Goal: Task Accomplishment & Management: Manage account settings

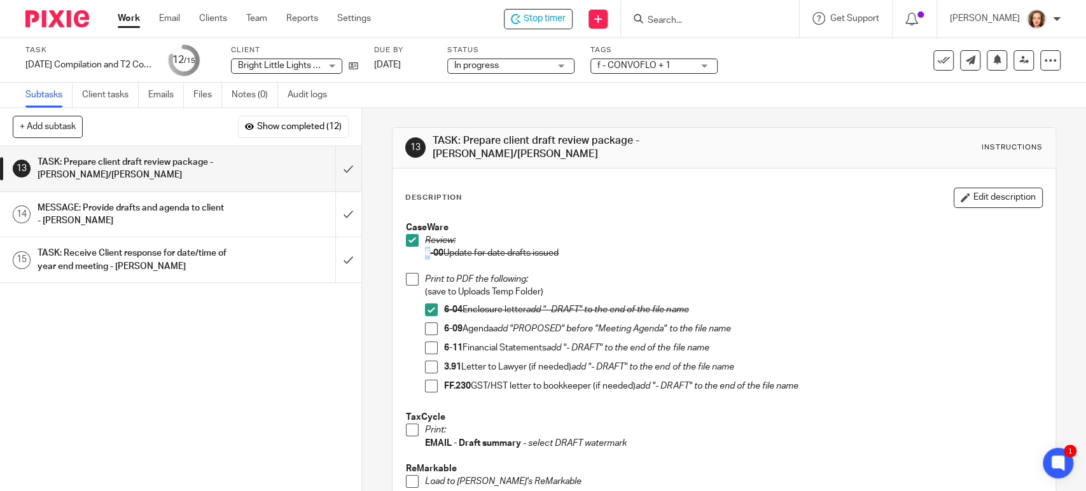
click at [427, 322] on span at bounding box center [431, 328] width 13 height 13
click at [431, 342] on span at bounding box center [431, 348] width 13 height 13
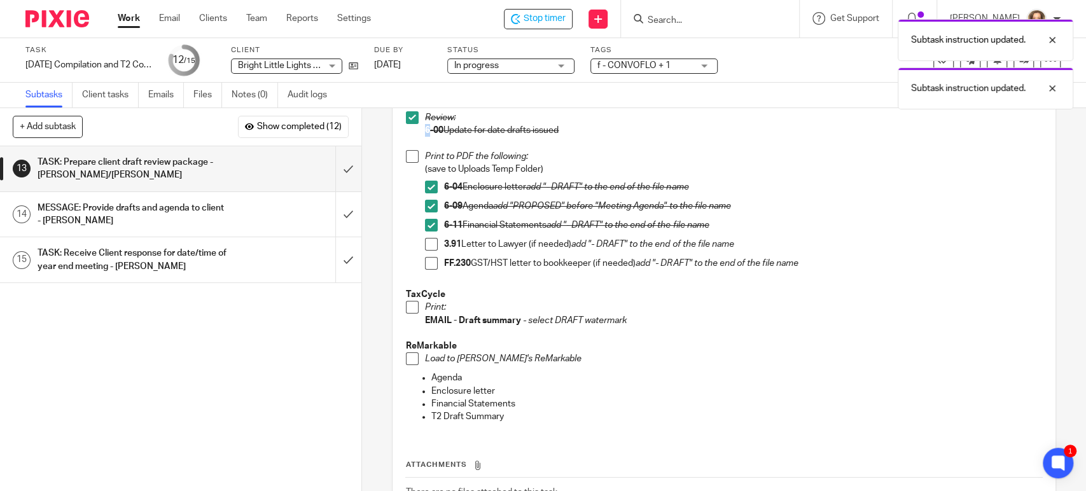
scroll to position [123, 0]
drag, startPoint x: 409, startPoint y: 298, endPoint x: 406, endPoint y: 306, distance: 8.0
click at [409, 300] on span at bounding box center [412, 306] width 13 height 13
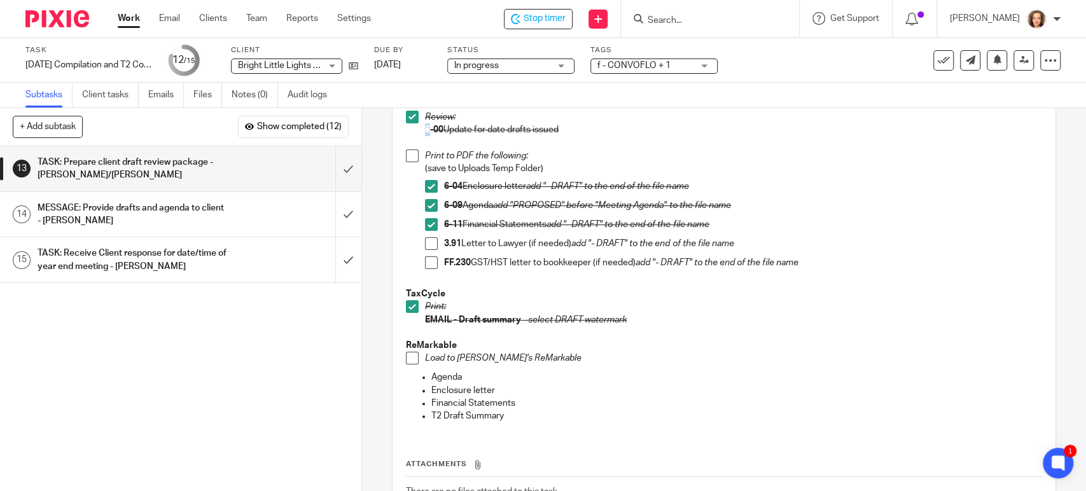
click at [408, 352] on span at bounding box center [412, 358] width 13 height 13
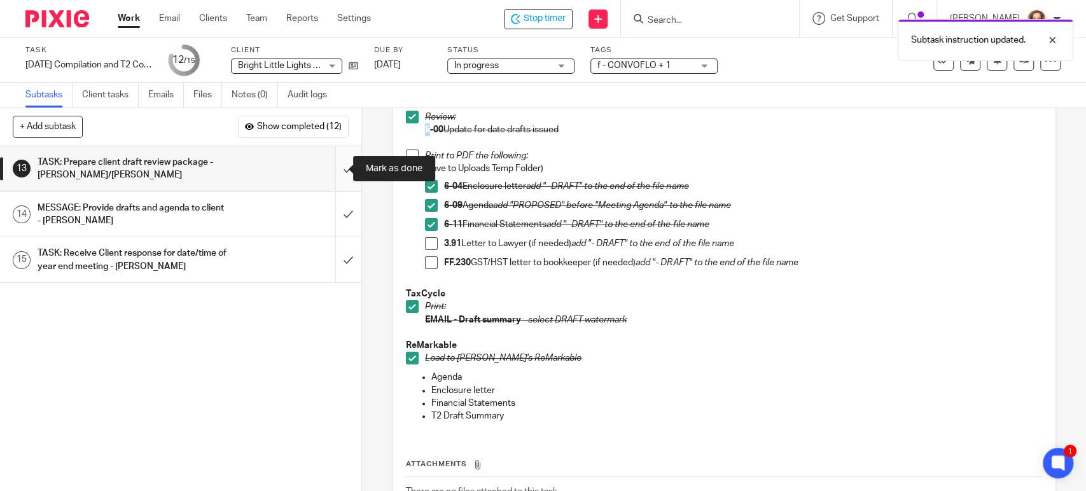
click at [328, 170] on input "submit" at bounding box center [180, 168] width 361 height 45
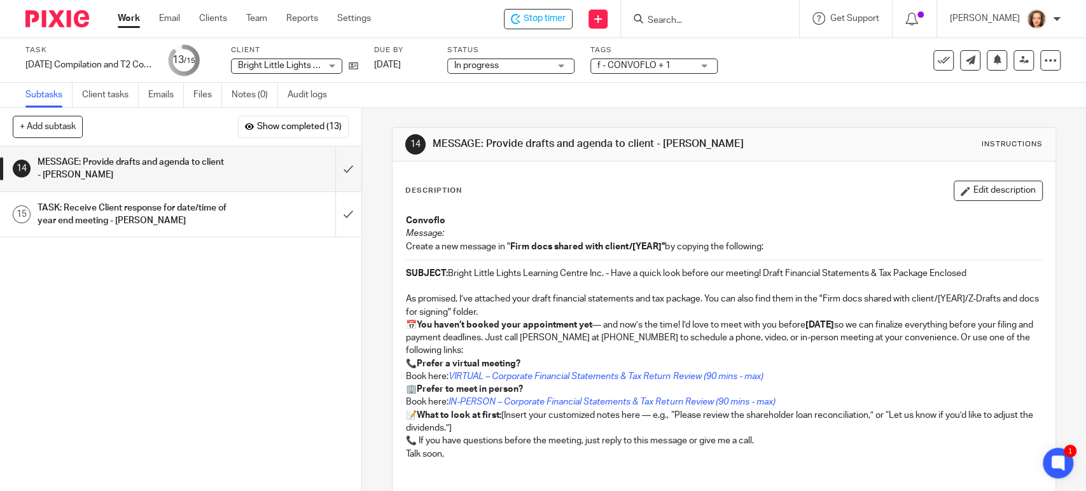
click at [447, 272] on p "SUBJECT: Bright Little Lights Learning Centre Inc. - Have a quick look before o…" at bounding box center [723, 273] width 635 height 13
click at [971, 267] on p "SUBJECT: Bright Little Lights Learning Centre Inc. - Have a quick look before o…" at bounding box center [723, 273] width 635 height 13
copy p "Bright Little Lights Learning Centre Inc. - Have a quick look before our meetin…"
click at [711, 345] on p "📅 You haven’t booked your appointment yet — and now’s the time! I’d love to mee…" at bounding box center [723, 338] width 635 height 39
click at [406, 298] on p "As promised, I’ve attached your draft financial statements and tax package. You…" at bounding box center [723, 306] width 635 height 26
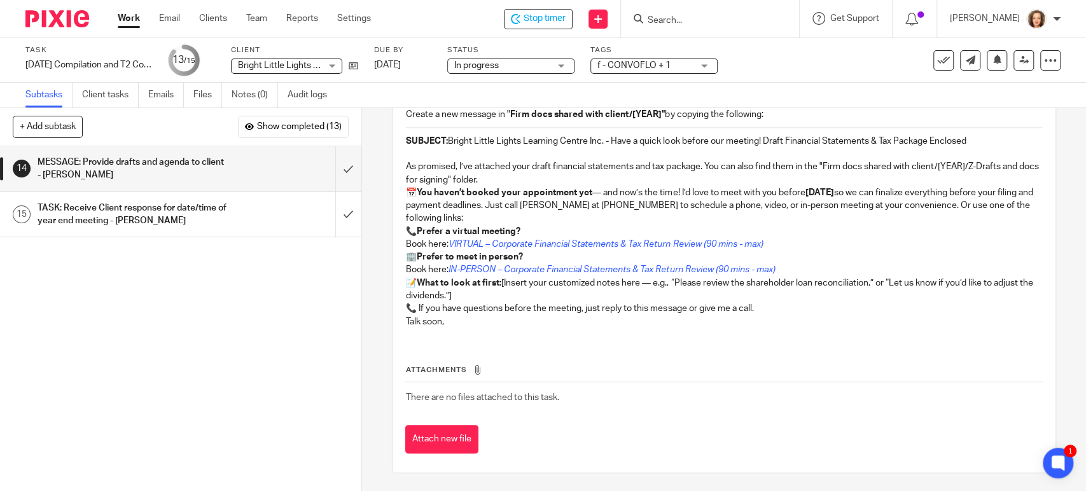
scroll to position [132, 0]
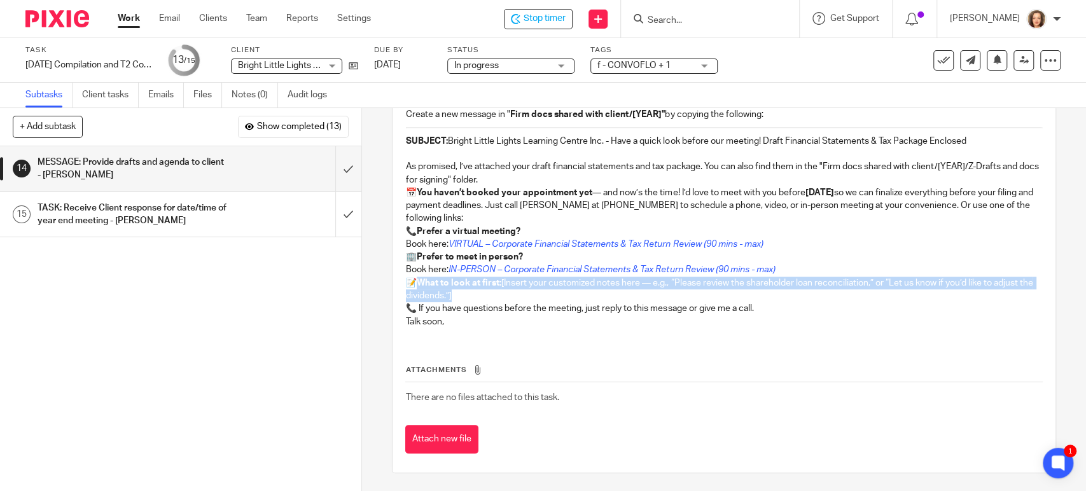
drag, startPoint x: 497, startPoint y: 290, endPoint x: 415, endPoint y: 277, distance: 83.0
click at [415, 277] on p "📝 What to look at first: [Insert your customized notes here — e.g., “Please rev…" at bounding box center [723, 290] width 635 height 26
copy p "What to look at first: [Insert your customized notes here — e.g., “Please revie…"
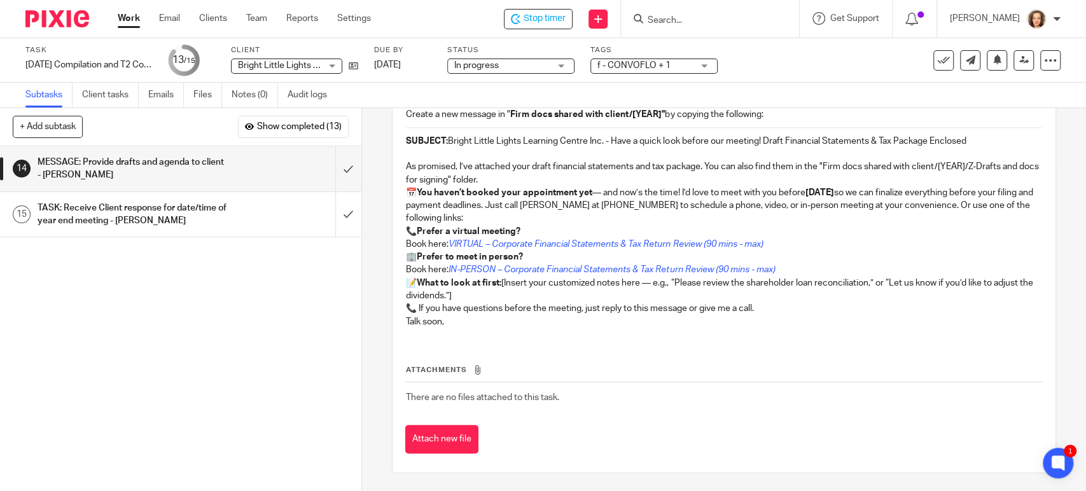
click at [463, 316] on p "Talk soon," at bounding box center [723, 321] width 635 height 13
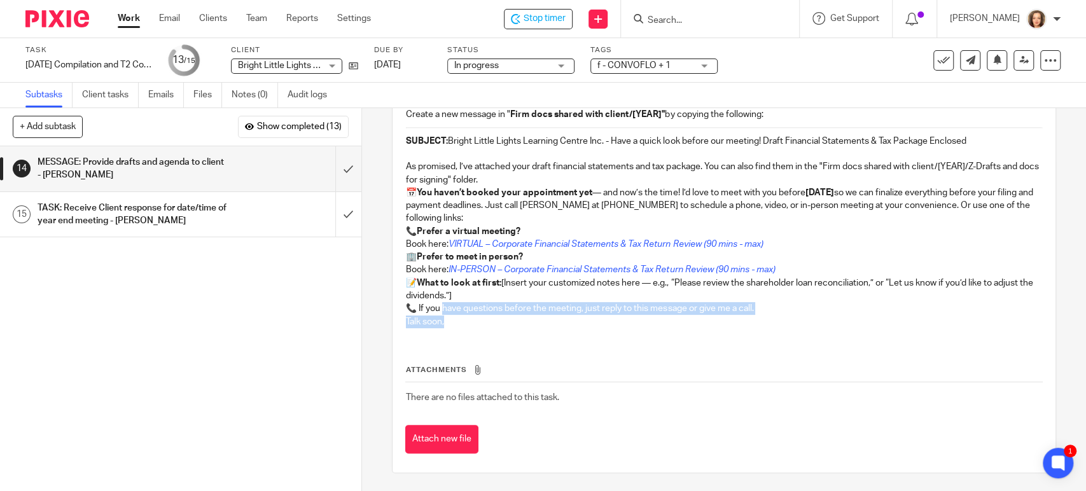
drag, startPoint x: 458, startPoint y: 323, endPoint x: 440, endPoint y: 313, distance: 20.5
click at [440, 313] on div "Convoflo Message: Create a new message in " Firm docs shared with client/[YEAR]…" at bounding box center [723, 207] width 648 height 262
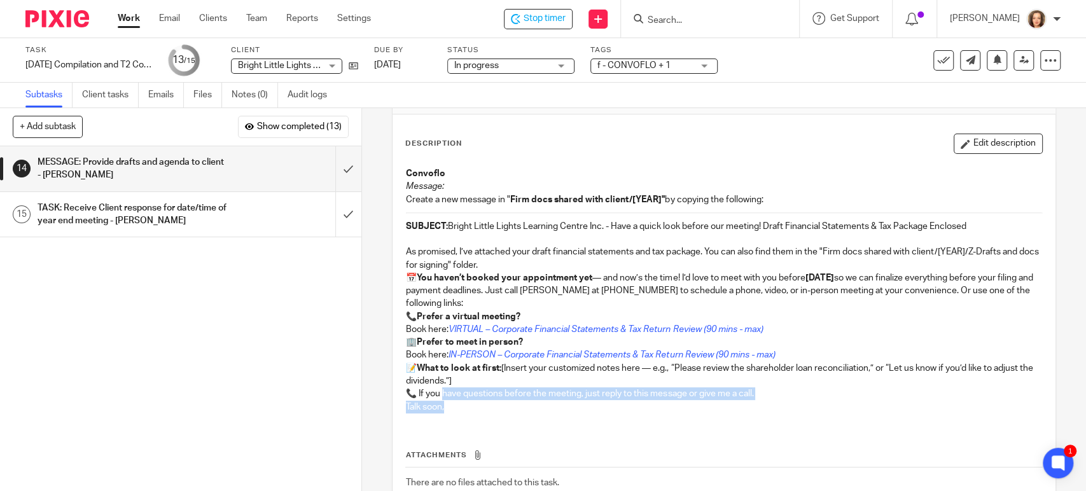
scroll to position [45, 0]
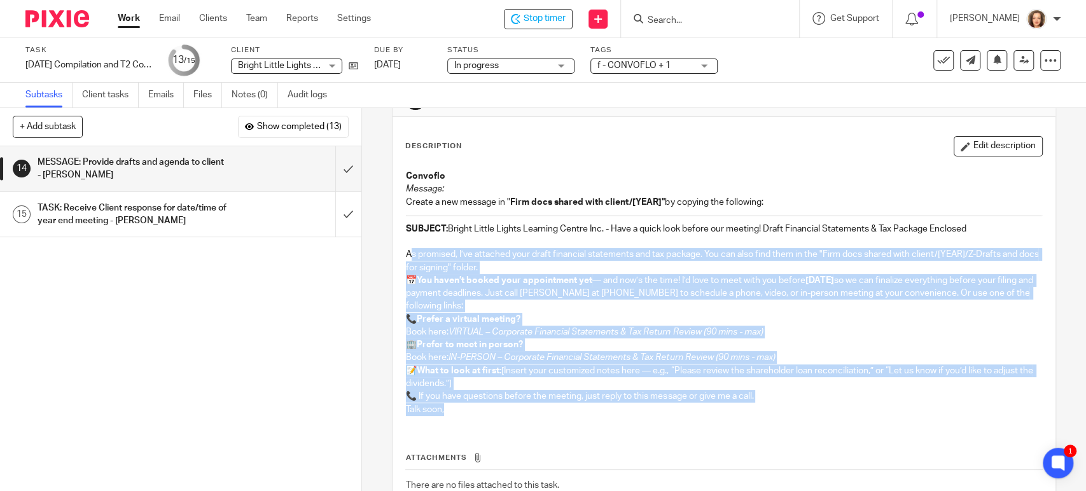
click at [406, 251] on p "As promised, I’ve attached your draft financial statements and tax package. You…" at bounding box center [723, 261] width 635 height 26
click at [400, 259] on div "Convoflo Message: Create a new message in " Firm docs shared with client/[YEAR]…" at bounding box center [723, 294] width 648 height 262
copy div "As promised, I’ve attached your draft financial statements and tax package. You…"
click at [330, 169] on input "submit" at bounding box center [180, 168] width 361 height 45
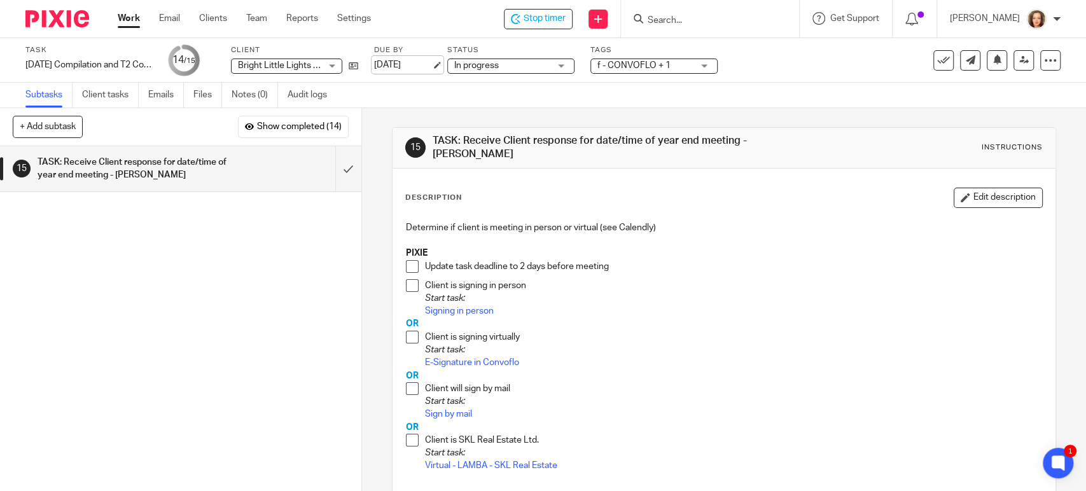
click at [410, 62] on link "Oct 15, 2025" at bounding box center [402, 65] width 57 height 13
click at [406, 265] on span at bounding box center [412, 266] width 13 height 13
click at [414, 62] on link "Sep 26, 2025" at bounding box center [402, 65] width 57 height 13
click at [494, 363] on link "E-Signature in Convoflo" at bounding box center [472, 362] width 94 height 9
click at [336, 169] on input "submit" at bounding box center [180, 168] width 361 height 45
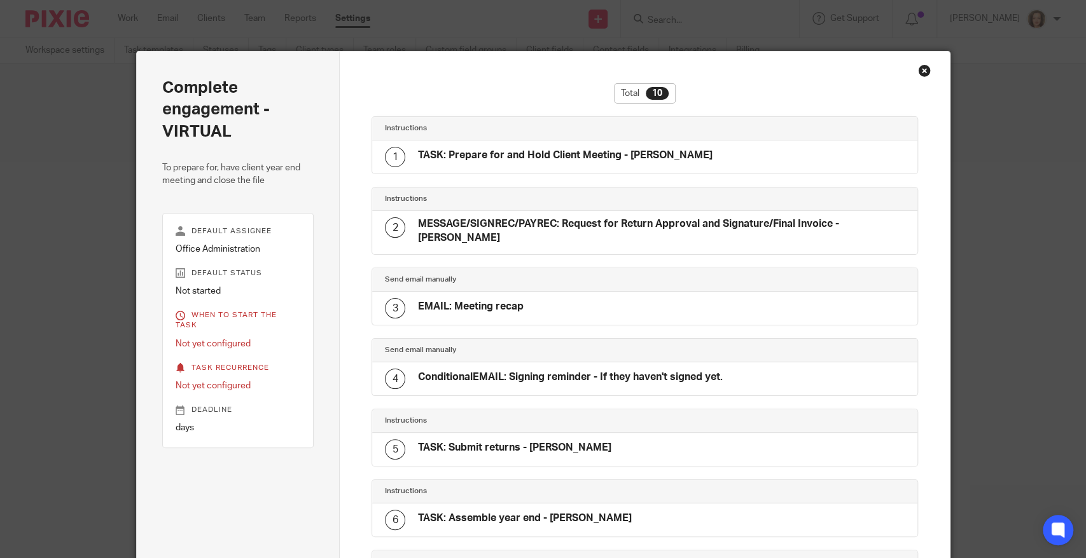
scroll to position [377, 0]
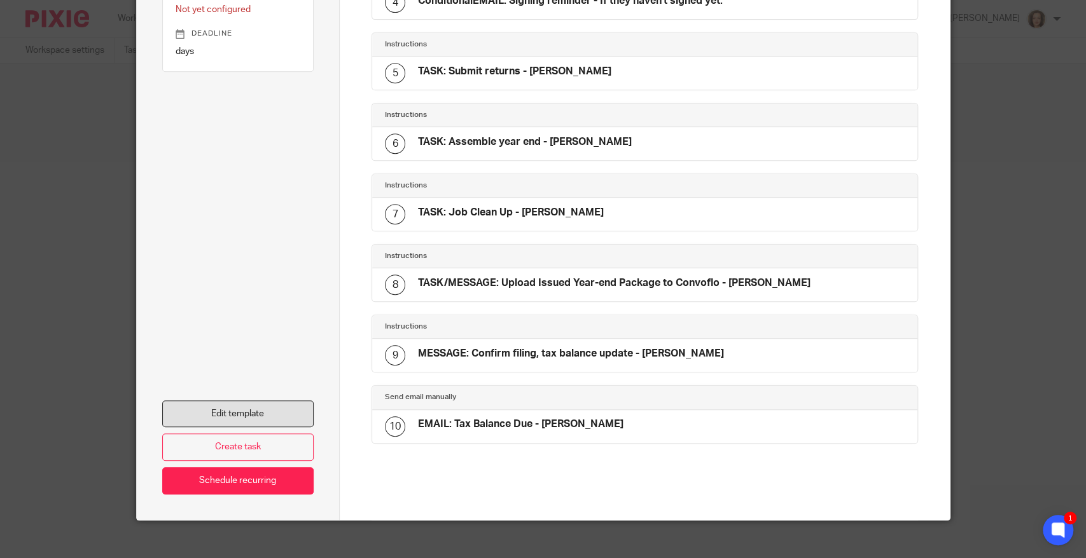
click at [256, 401] on link "Edit template" at bounding box center [238, 414] width 152 height 27
drag, startPoint x: 256, startPoint y: 395, endPoint x: 277, endPoint y: 270, distance: 126.9
click at [277, 270] on div "Edit template Create task Schedule recurring" at bounding box center [238, 296] width 152 height 398
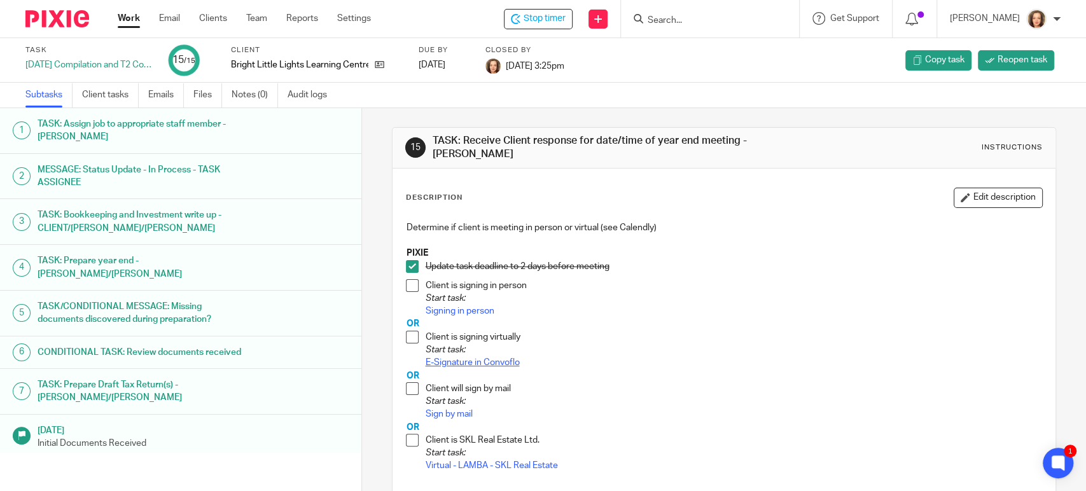
click at [448, 361] on link "E-Signature in Convoflo" at bounding box center [472, 362] width 94 height 9
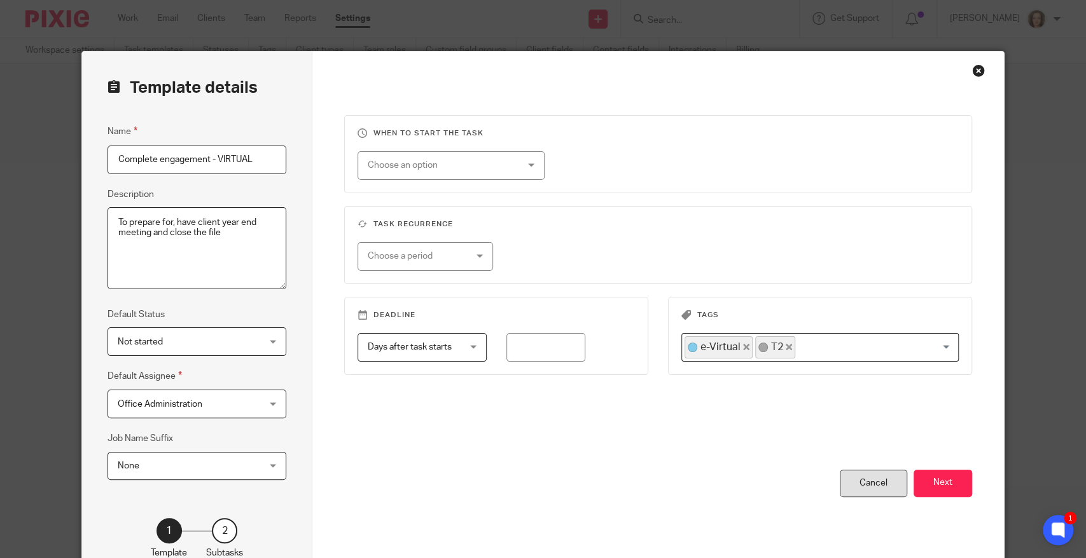
click at [867, 481] on div "Cancel" at bounding box center [873, 483] width 67 height 27
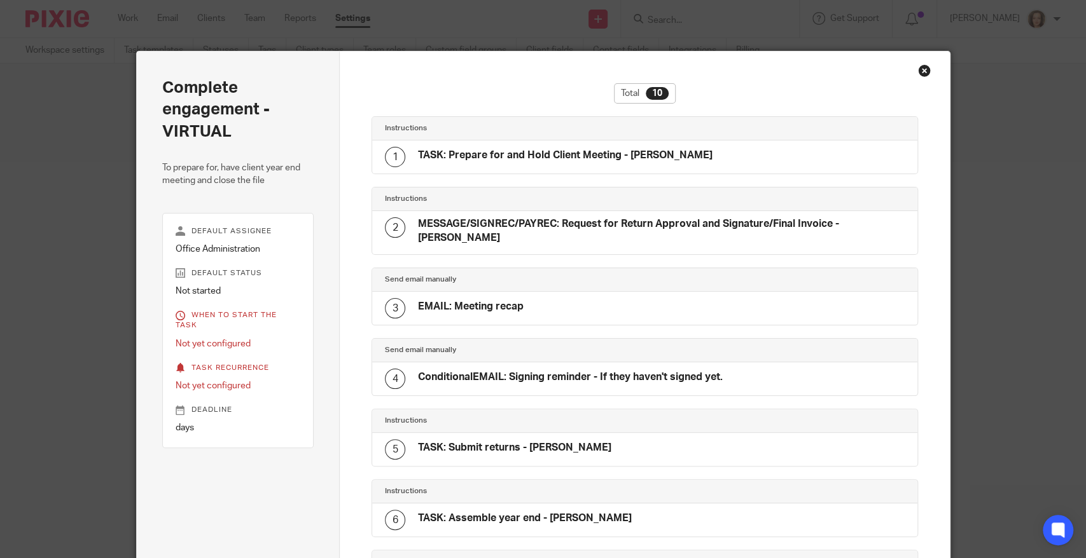
scroll to position [377, 0]
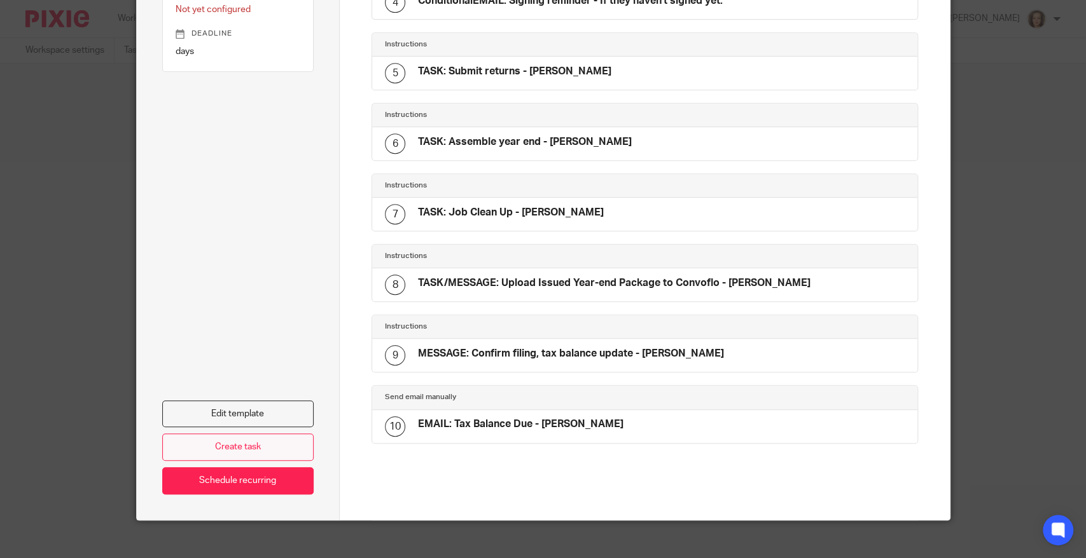
click at [256, 434] on link "Create task" at bounding box center [238, 447] width 152 height 27
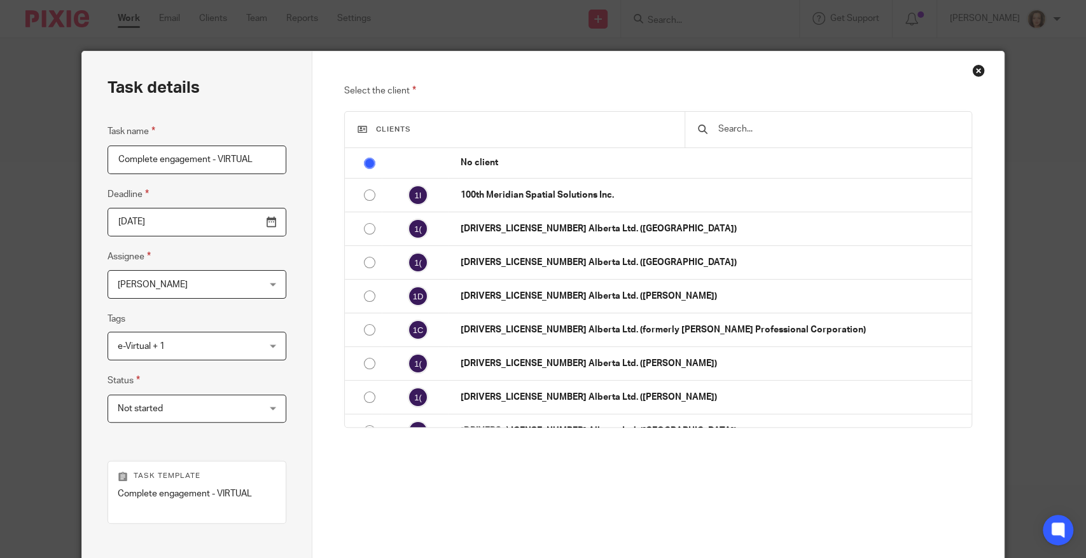
click at [771, 130] on input "text" at bounding box center [838, 129] width 242 height 14
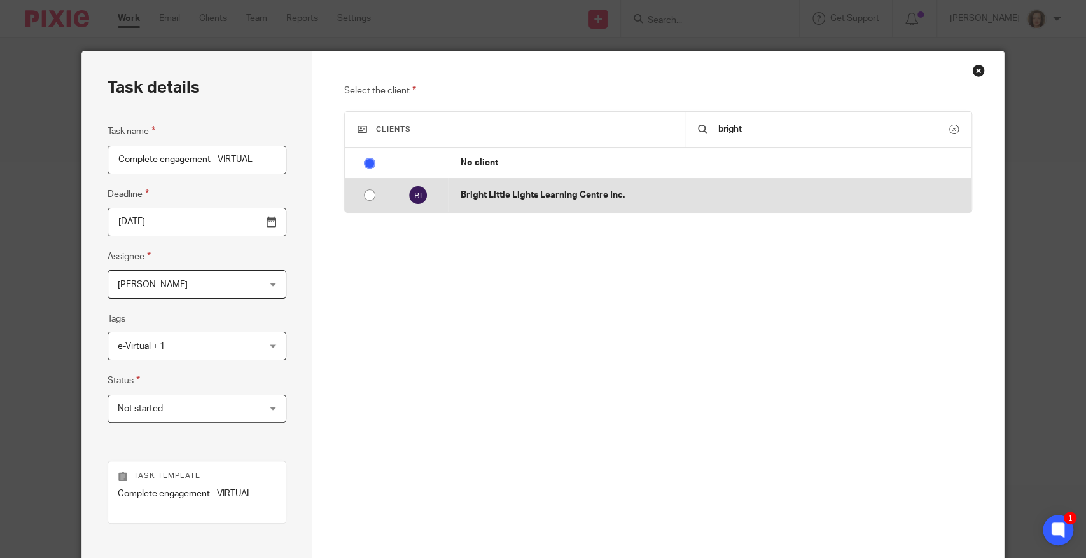
type input "bright"
click at [706, 189] on p "Bright Little Lights Learning Centre Inc." at bounding box center [713, 195] width 504 height 13
radio input "false"
radio input "true"
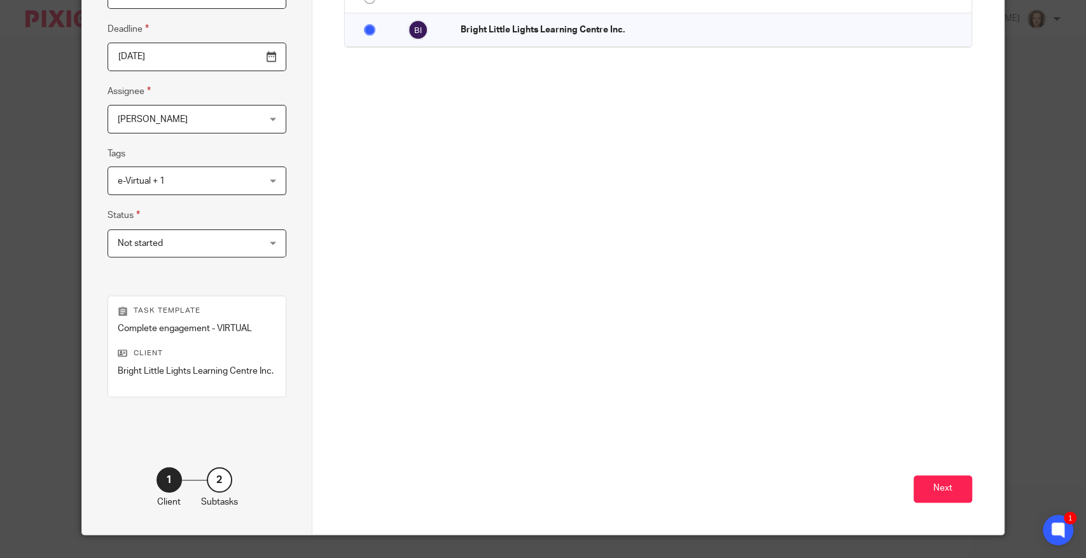
scroll to position [193, 0]
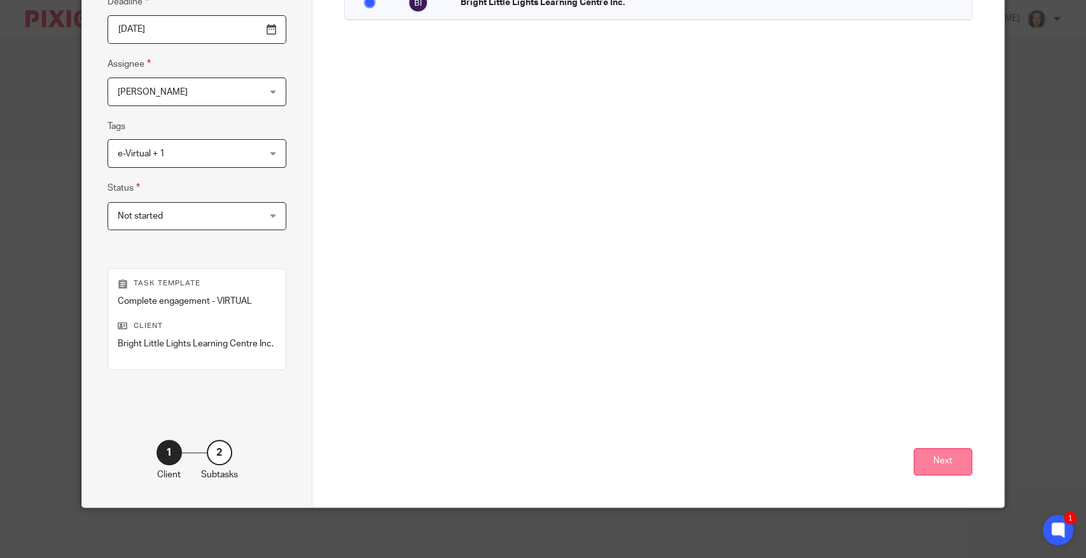
click at [936, 455] on button "Next" at bounding box center [942, 461] width 59 height 27
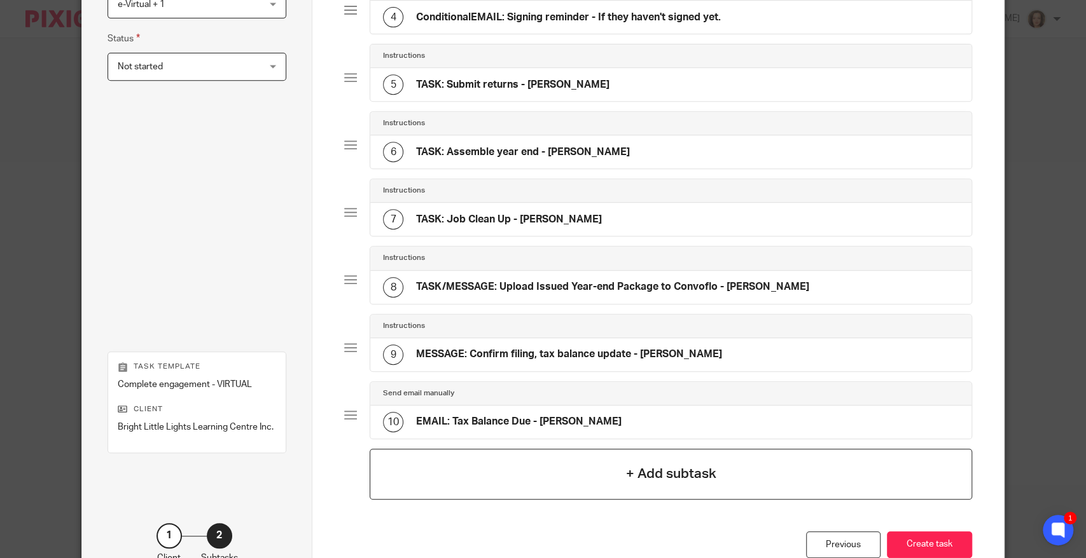
scroll to position [423, 0]
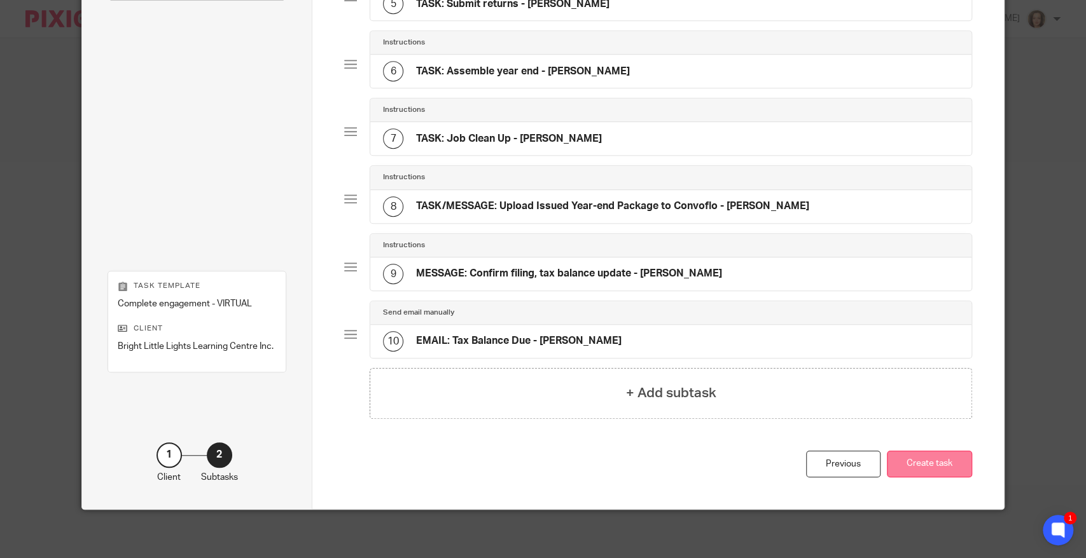
click at [911, 455] on button "Create task" at bounding box center [929, 464] width 85 height 27
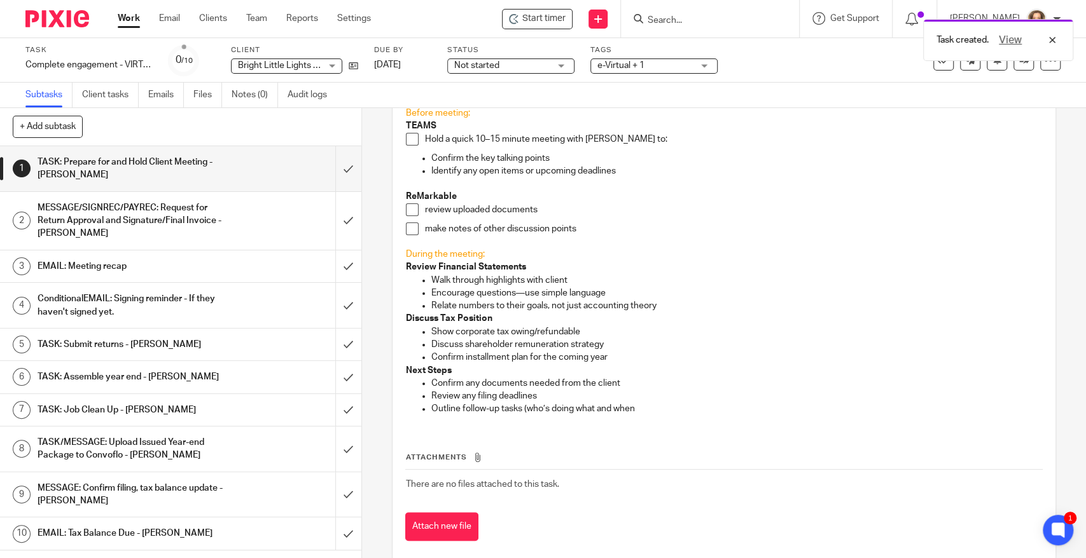
scroll to position [128, 0]
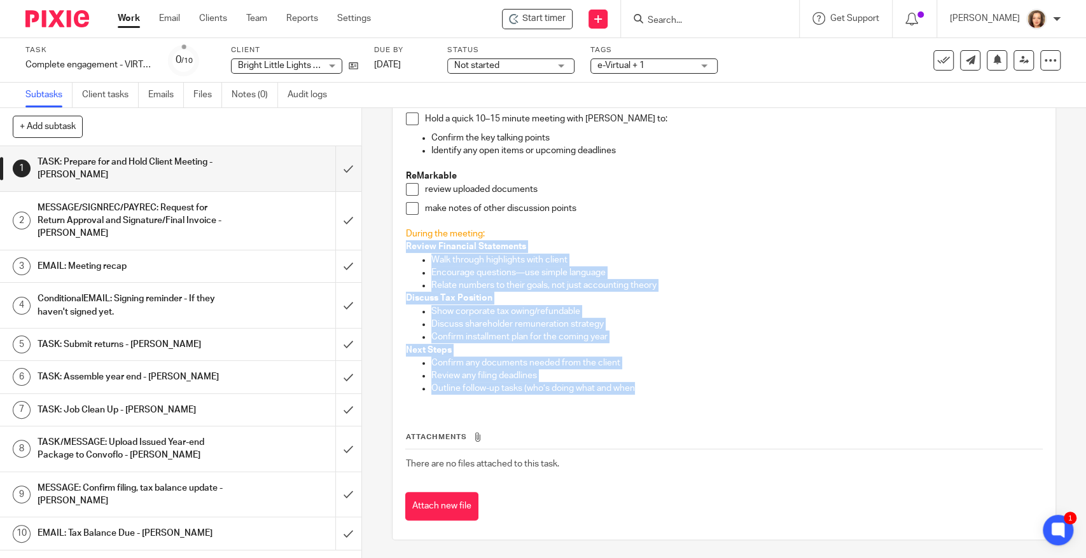
drag, startPoint x: 618, startPoint y: 390, endPoint x: 397, endPoint y: 248, distance: 262.4
click at [399, 248] on div "Before meeting: TEAMS Hold a quick 10–15 minute meeting with [PERSON_NAME] to: …" at bounding box center [723, 242] width 648 height 325
copy div "Review Financial Statements Walk through highlights with client Encourage quest…"
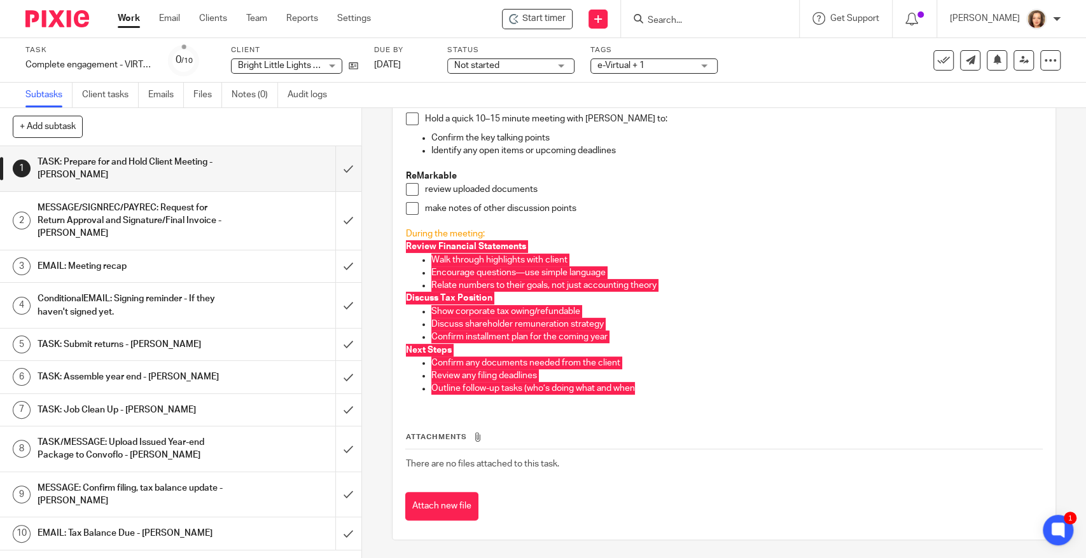
scroll to position [0, 0]
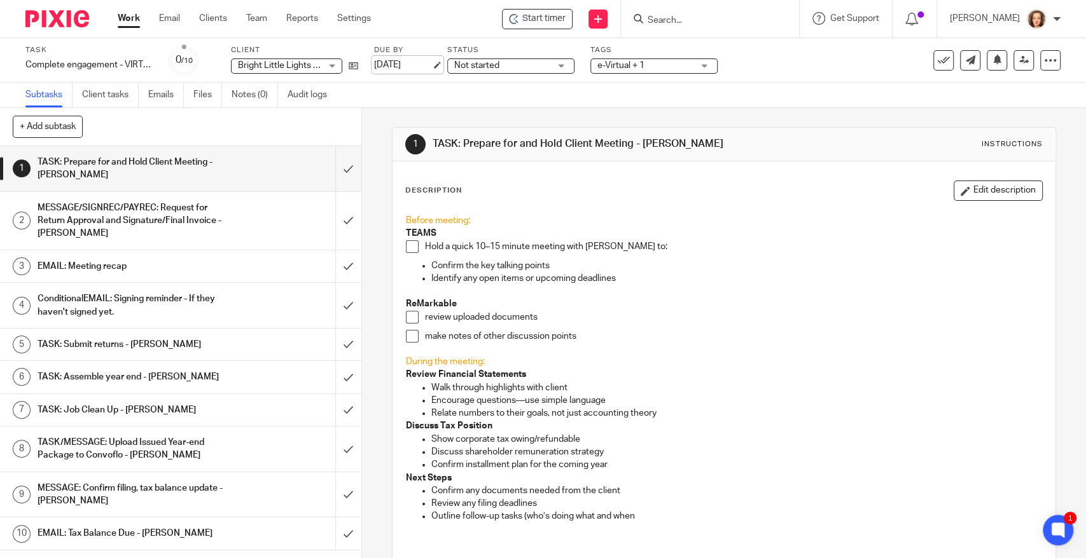
click at [402, 68] on link "Sep 24, 2025" at bounding box center [402, 65] width 57 height 13
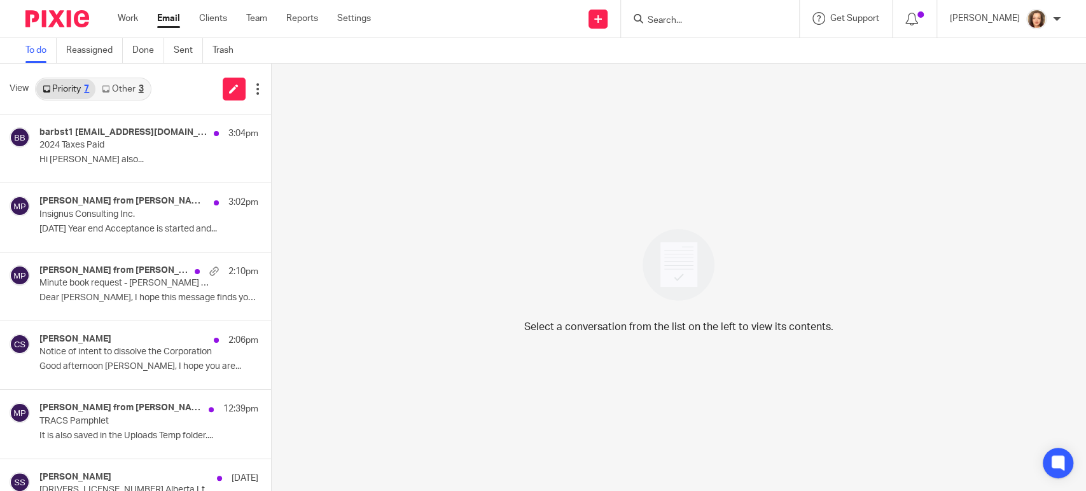
click at [710, 18] on input "Search" at bounding box center [703, 20] width 114 height 11
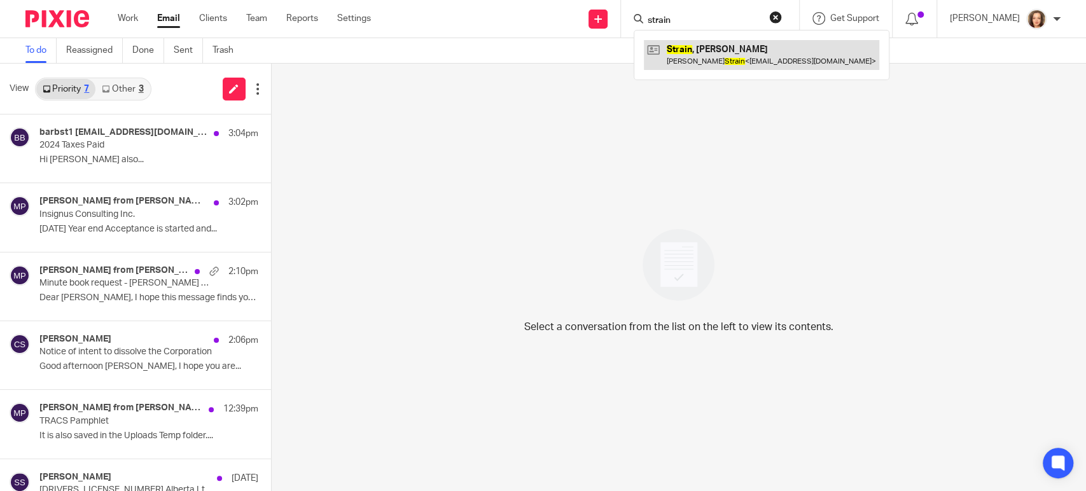
type input "strain"
click at [712, 60] on link at bounding box center [761, 54] width 235 height 29
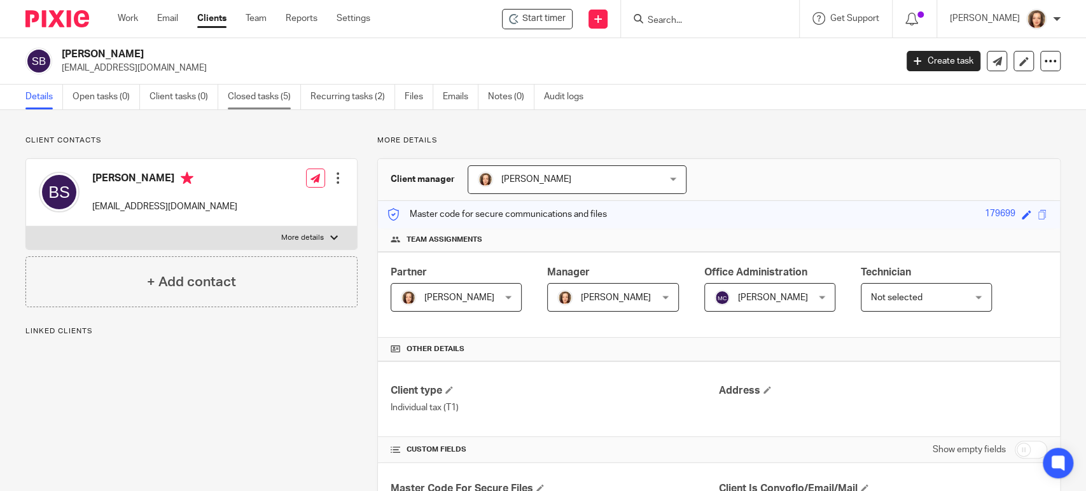
click at [268, 95] on link "Closed tasks (5)" at bounding box center [264, 97] width 73 height 25
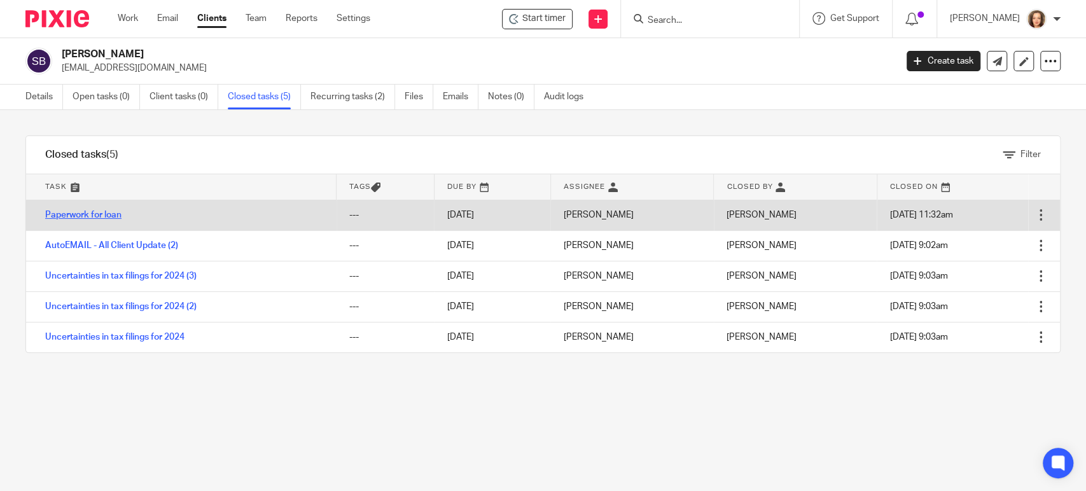
click at [85, 214] on link "Paperwork for loan" at bounding box center [83, 215] width 76 height 9
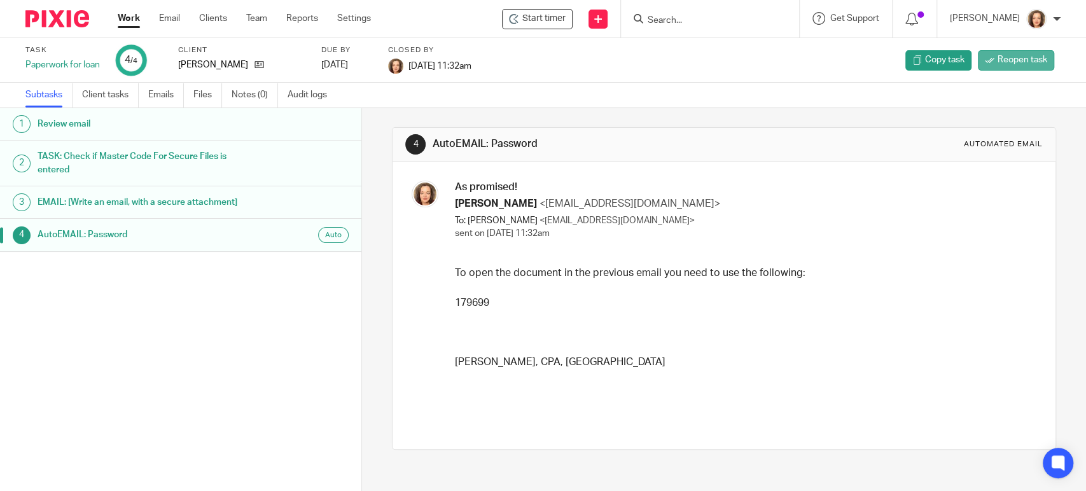
click at [1002, 56] on span "Reopen task" at bounding box center [1022, 59] width 50 height 13
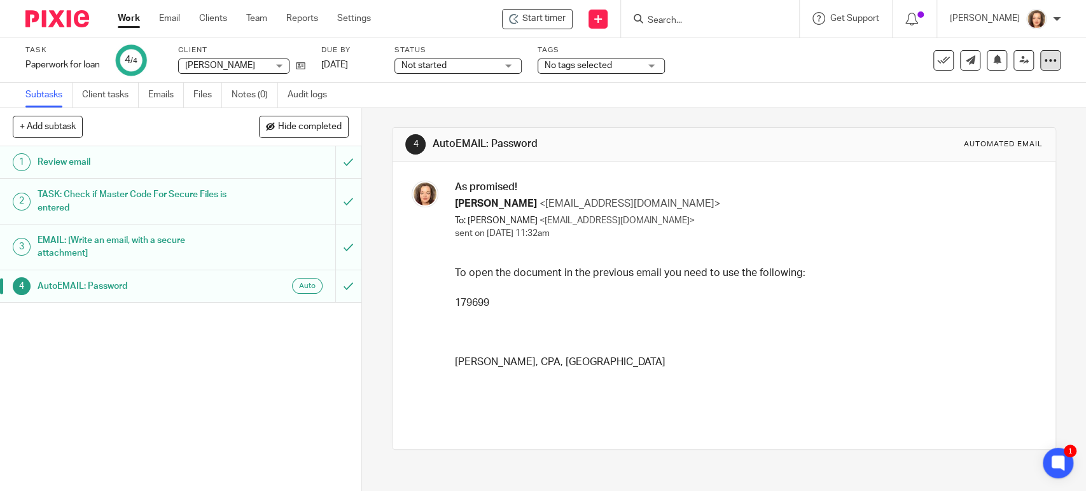
click at [1044, 57] on icon at bounding box center [1050, 60] width 13 height 13
click at [1000, 107] on link "Advanced task editor" at bounding box center [1000, 111] width 84 height 9
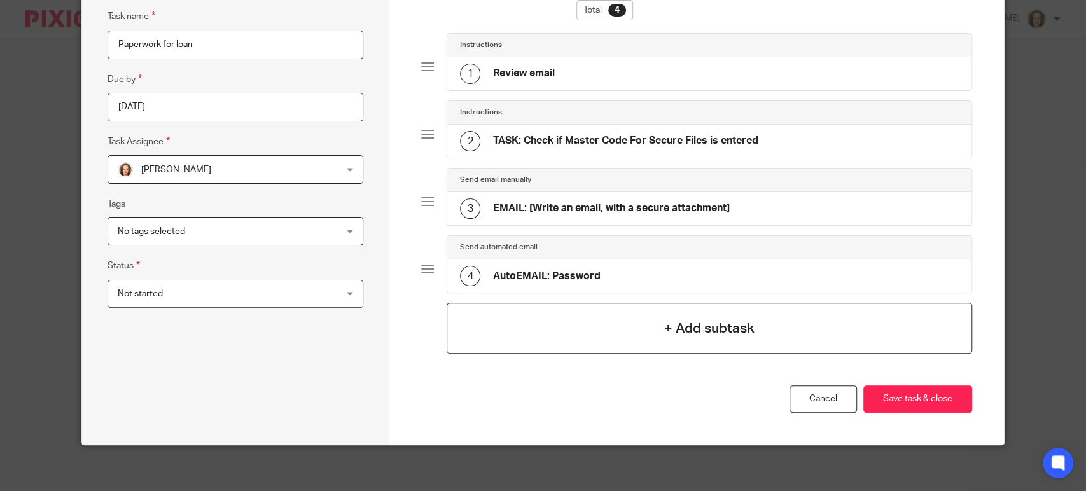
scroll to position [118, 0]
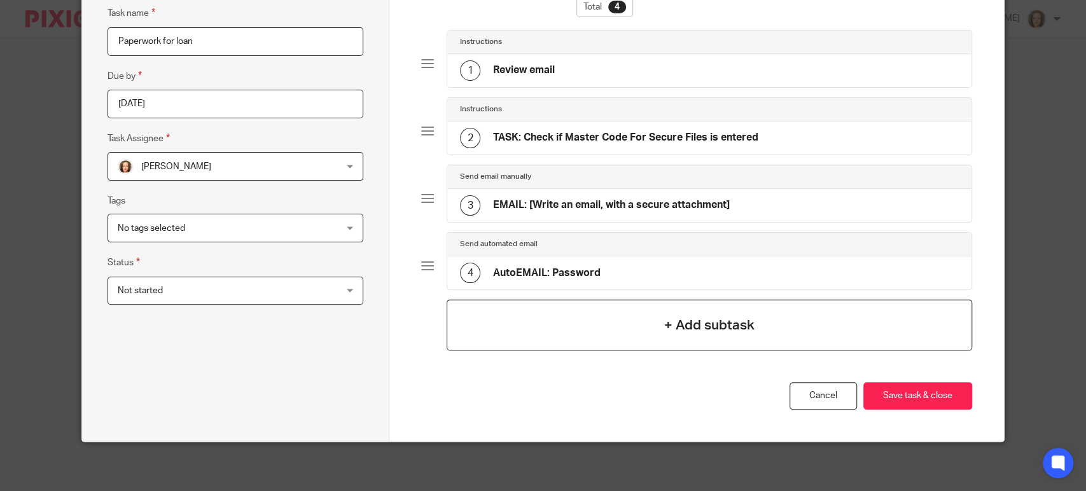
click at [675, 327] on h4 "+ Add subtask" at bounding box center [709, 325] width 90 height 20
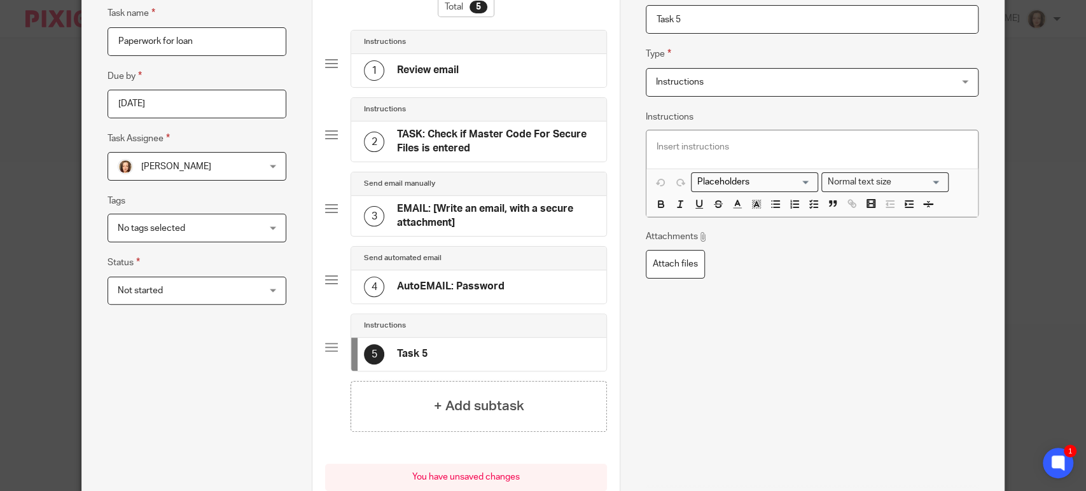
click at [723, 87] on span "Instructions" at bounding box center [785, 82] width 258 height 27
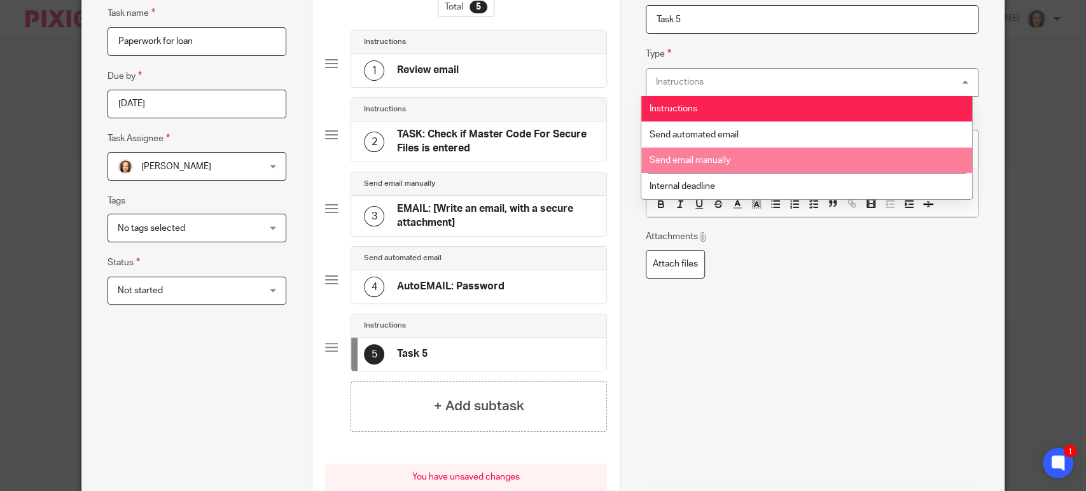
click at [698, 153] on li "Send email manually" at bounding box center [806, 161] width 331 height 26
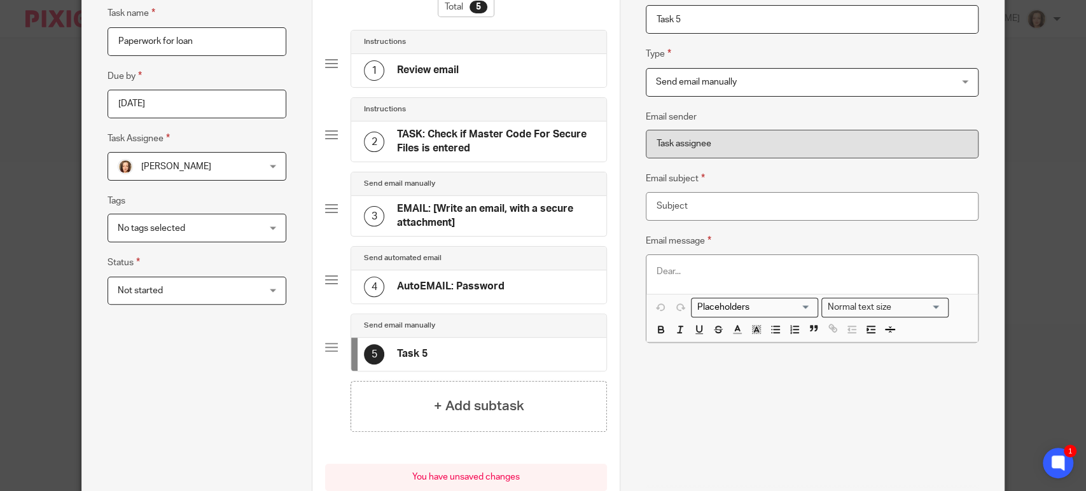
drag, startPoint x: 702, startPoint y: 15, endPoint x: 546, endPoint y: 16, distance: 156.5
click at [546, 16] on form "Edit task Task name Paperwork for loan Due by [DATE] Task Assignee [PERSON_NAME…" at bounding box center [543, 248] width 922 height 630
click at [701, 18] on input "EMail 2: Statment of Account" at bounding box center [812, 19] width 333 height 29
type input "EMail 2: Statement of Account"
click at [672, 200] on input "Email subject" at bounding box center [812, 206] width 333 height 29
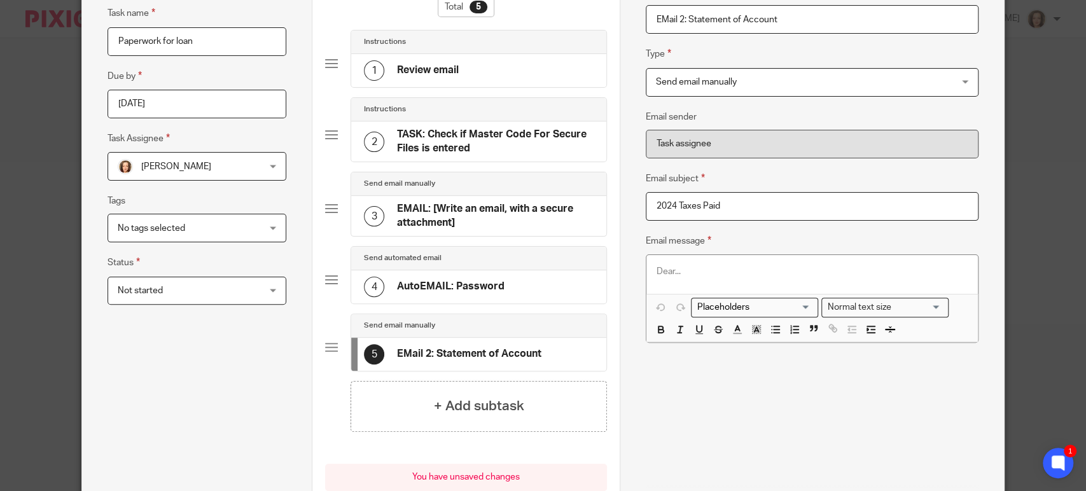
type input "2024 Taxes Paid"
click at [698, 273] on p at bounding box center [811, 271] width 311 height 13
click at [434, 210] on h4 "EMAIL: [Write an email, with a secure attachment]" at bounding box center [495, 215] width 197 height 27
click at [735, 270] on p at bounding box center [811, 271] width 311 height 13
click at [468, 191] on div "Send email manually" at bounding box center [478, 184] width 255 height 24
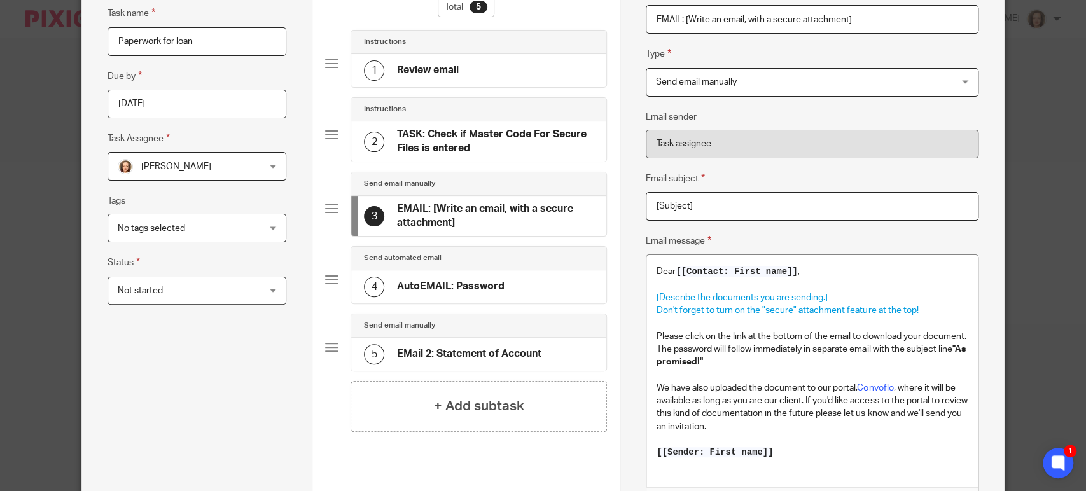
click at [656, 333] on p "Please click on the link at the bottom of the email to download your document. …" at bounding box center [811, 349] width 311 height 39
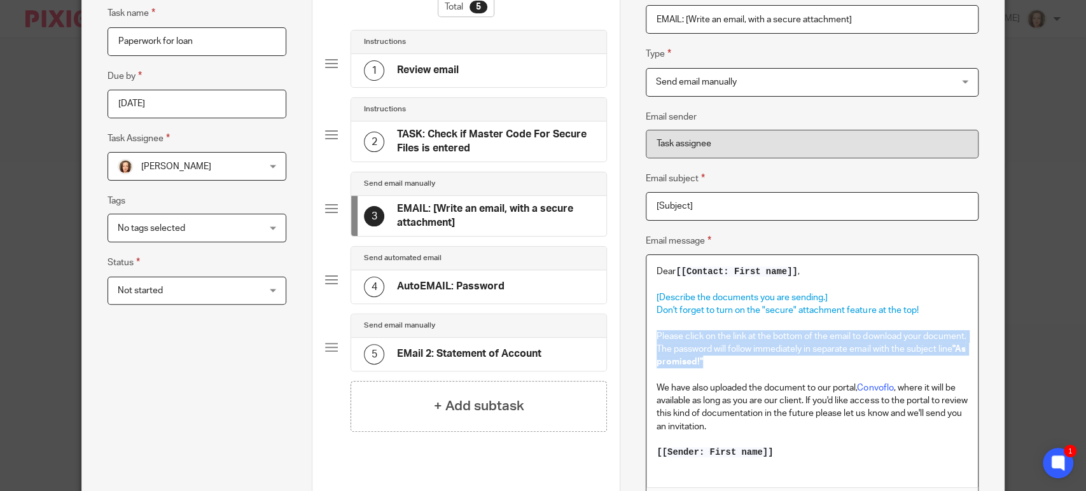
click at [771, 362] on p "Please click on the link at the bottom of the email to download your document. …" at bounding box center [811, 349] width 311 height 39
copy p "Please click on the link at the bottom of the email to download your document. …"
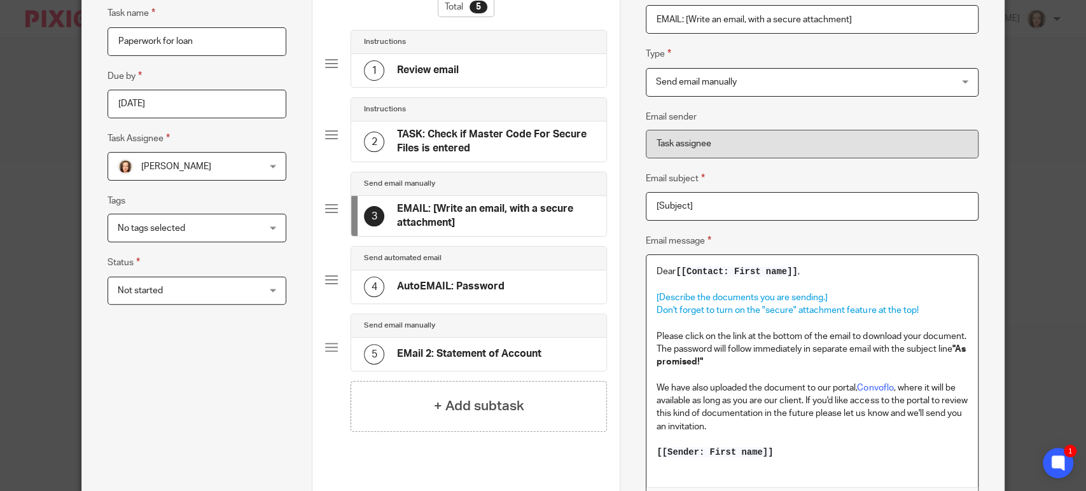
drag, startPoint x: 461, startPoint y: 349, endPoint x: 476, endPoint y: 355, distance: 16.9
click at [465, 350] on h4 "EMail 2: Statement of Account" at bounding box center [469, 353] width 144 height 13
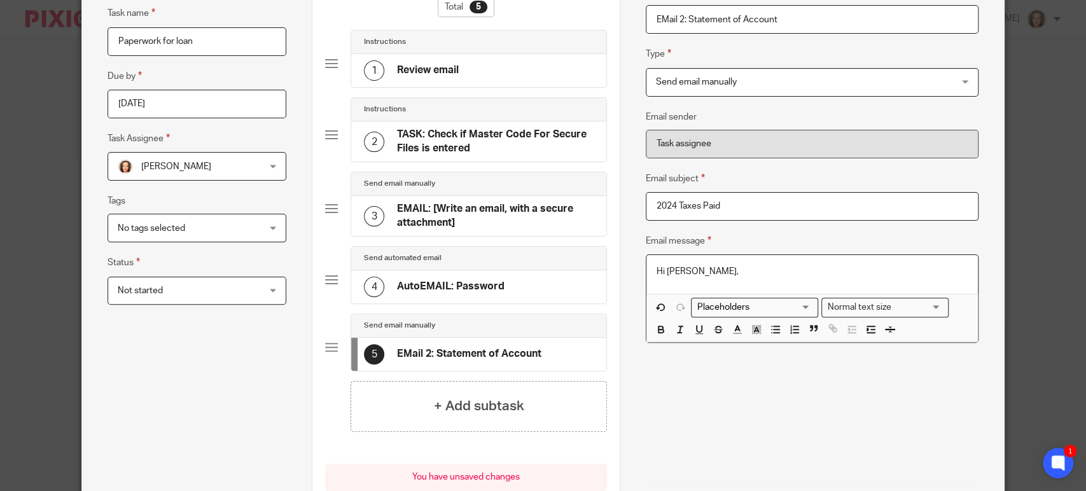
click at [702, 279] on div "Hi [PERSON_NAME]," at bounding box center [811, 274] width 331 height 38
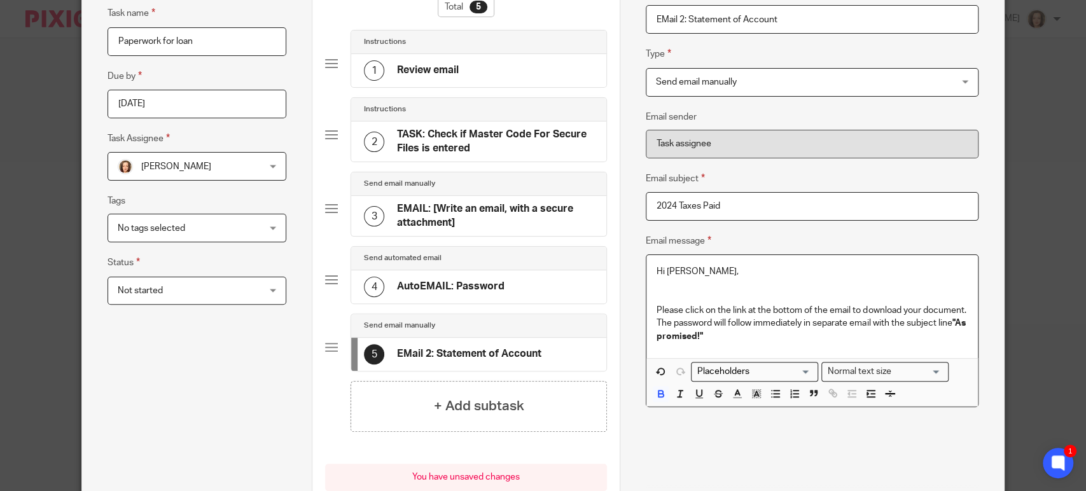
drag, startPoint x: 754, startPoint y: 322, endPoint x: 794, endPoint y: 319, distance: 40.2
click at [755, 322] on p "Please click on the link at the bottom of the email to download your document. …" at bounding box center [811, 323] width 311 height 39
click at [849, 321] on p "Please click on the link at the bottom of the email to download your document. …" at bounding box center [811, 323] width 311 height 39
click at [672, 288] on p at bounding box center [811, 285] width 311 height 13
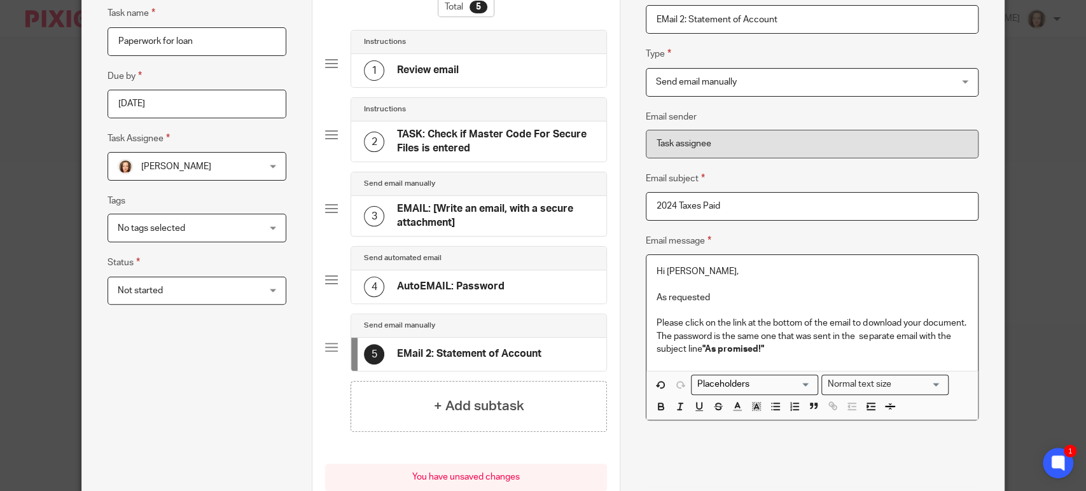
scroll to position [239, 0]
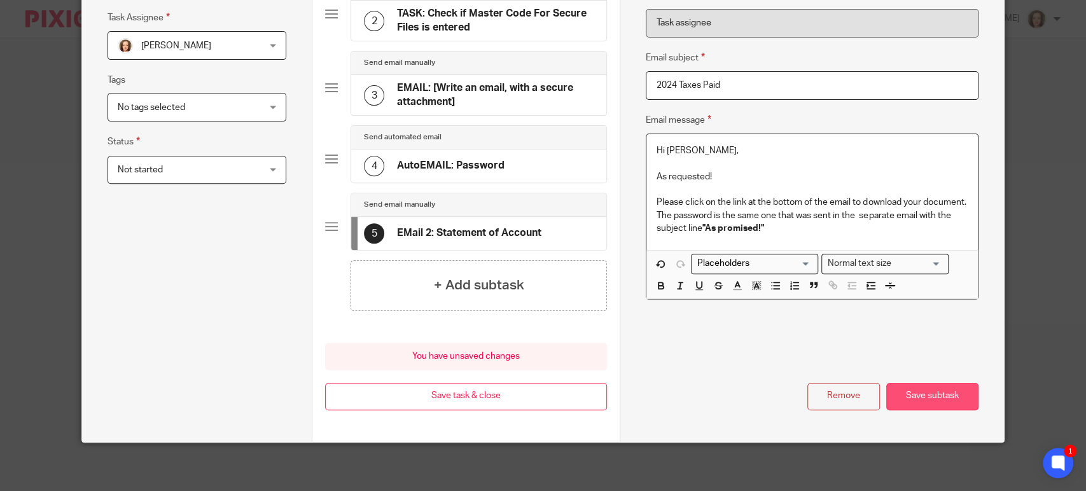
click at [908, 387] on button "Save subtask" at bounding box center [932, 396] width 92 height 27
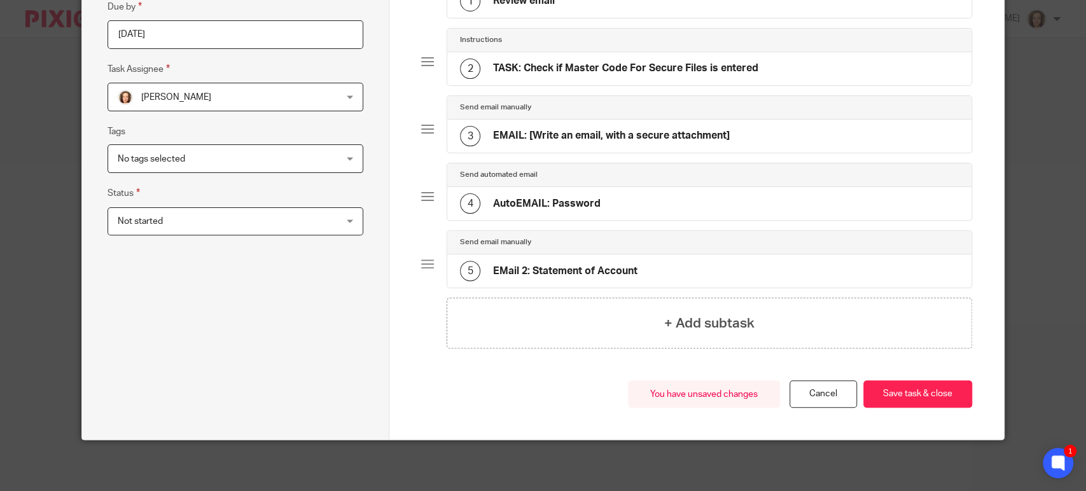
scroll to position [186, 0]
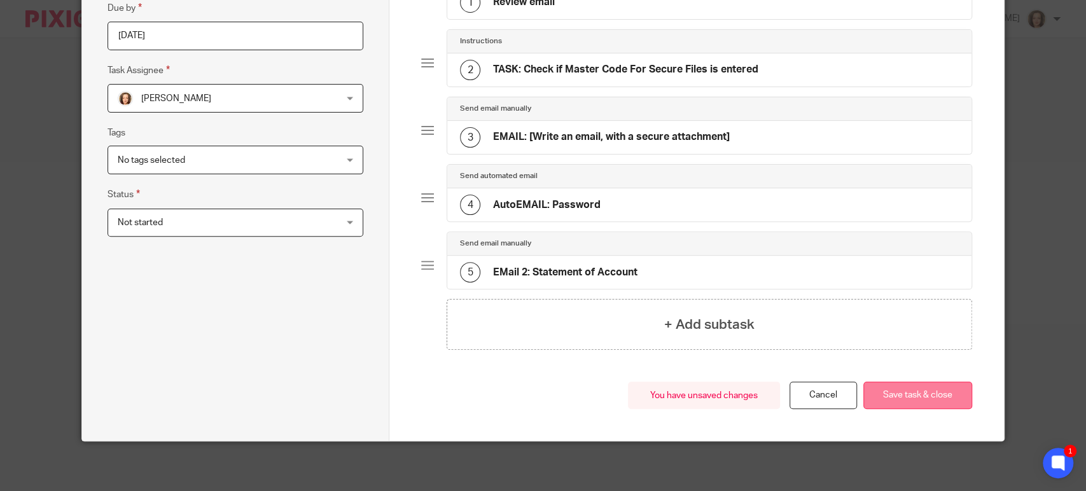
click at [894, 395] on button "Save task & close" at bounding box center [917, 395] width 109 height 27
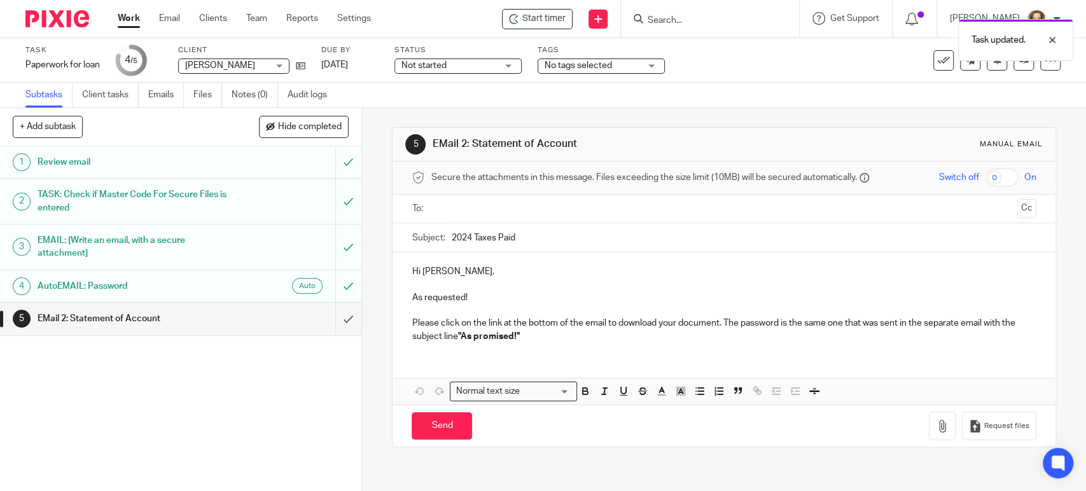
click at [497, 202] on input "text" at bounding box center [723, 209] width 576 height 15
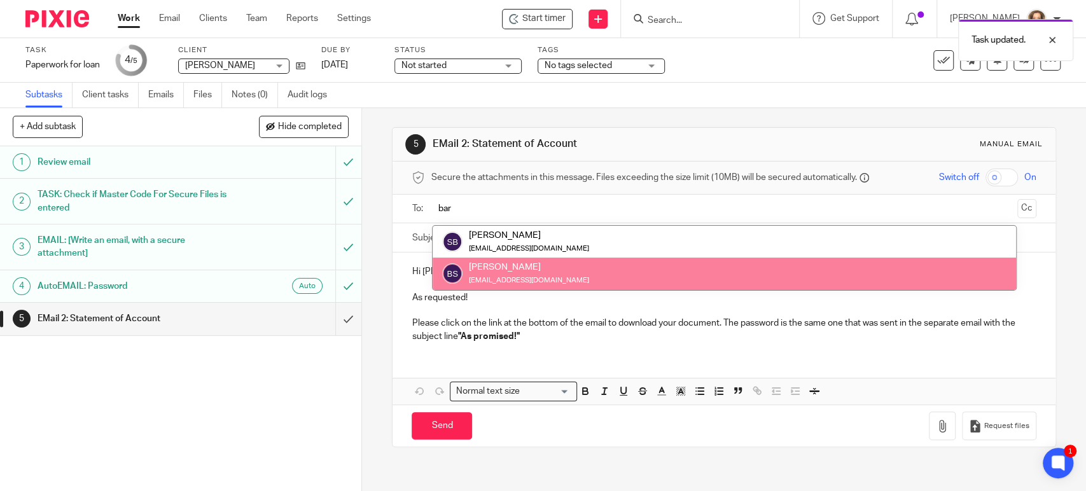
type input "bar"
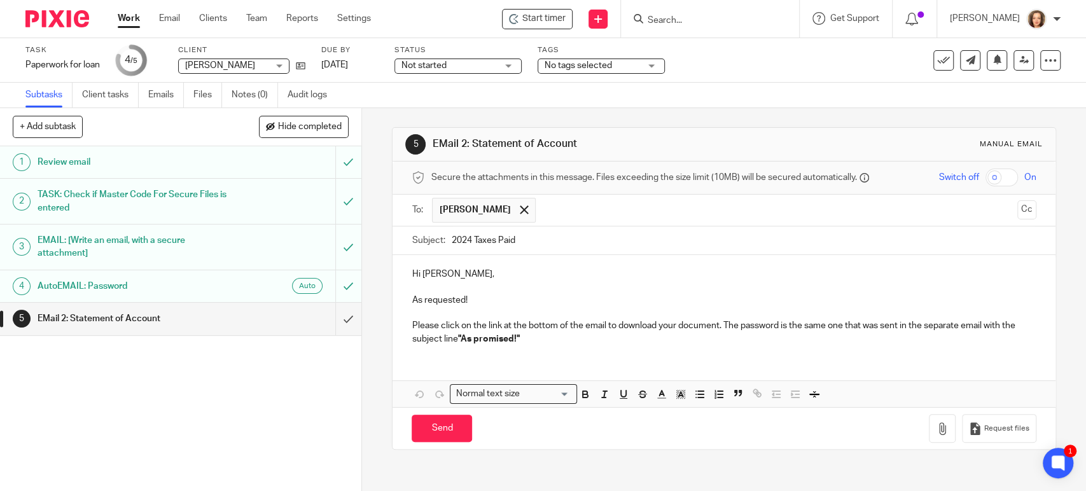
click at [985, 178] on input "checkbox" at bounding box center [1001, 178] width 32 height 18
click at [936, 427] on icon "button" at bounding box center [942, 428] width 13 height 13
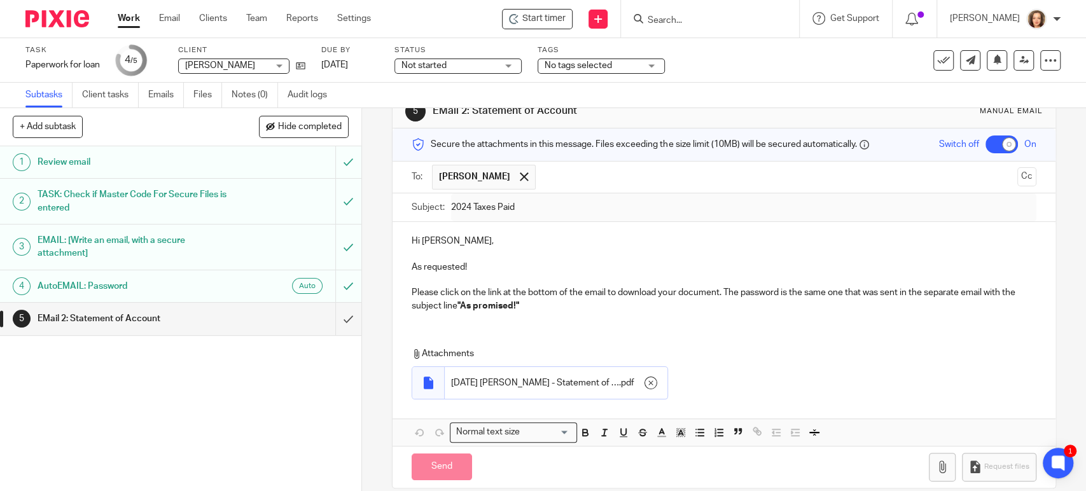
scroll to position [48, 0]
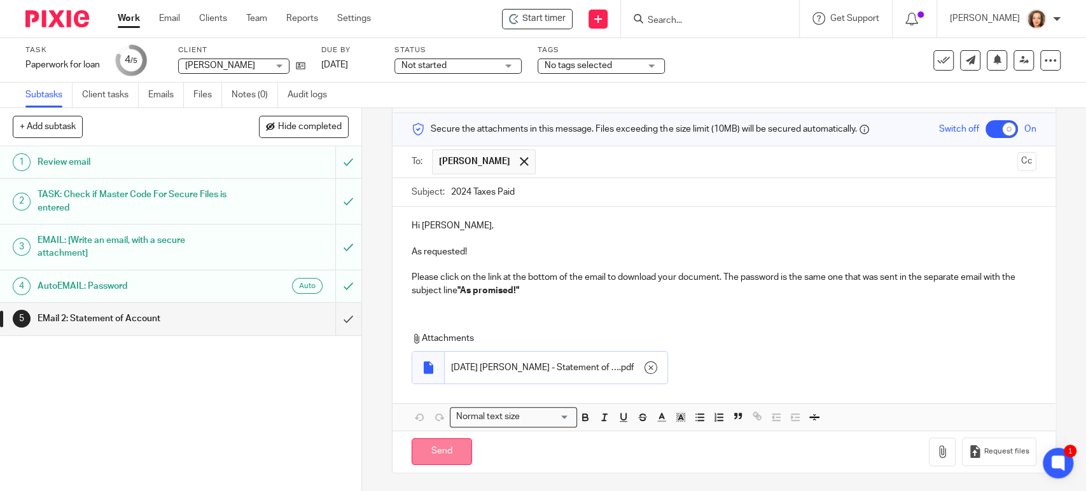
click at [444, 452] on input "Send" at bounding box center [442, 451] width 60 height 27
checkbox input "false"
type input "Sent"
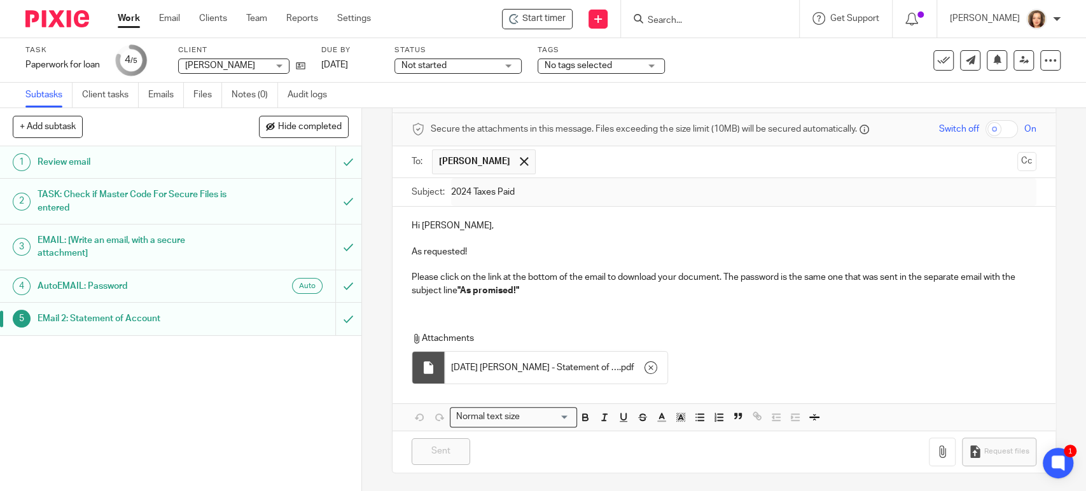
drag, startPoint x: 539, startPoint y: 303, endPoint x: 553, endPoint y: 305, distance: 14.1
click at [539, 303] on div "Hi Barb, As requested! Please click on the link at the bottom of the email to d…" at bounding box center [723, 257] width 662 height 100
click at [937, 66] on icon at bounding box center [943, 60] width 13 height 13
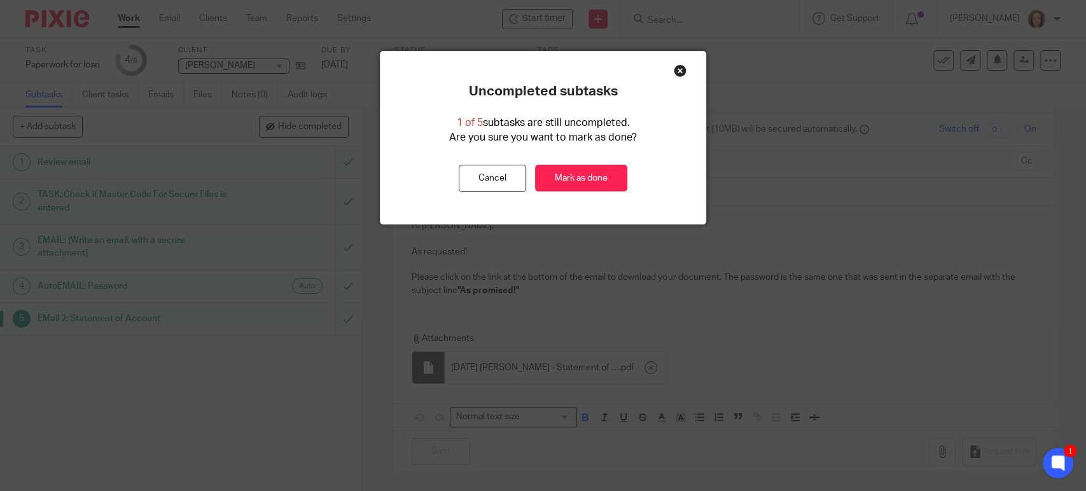
click at [674, 70] on div "Close this dialog window" at bounding box center [680, 70] width 13 height 13
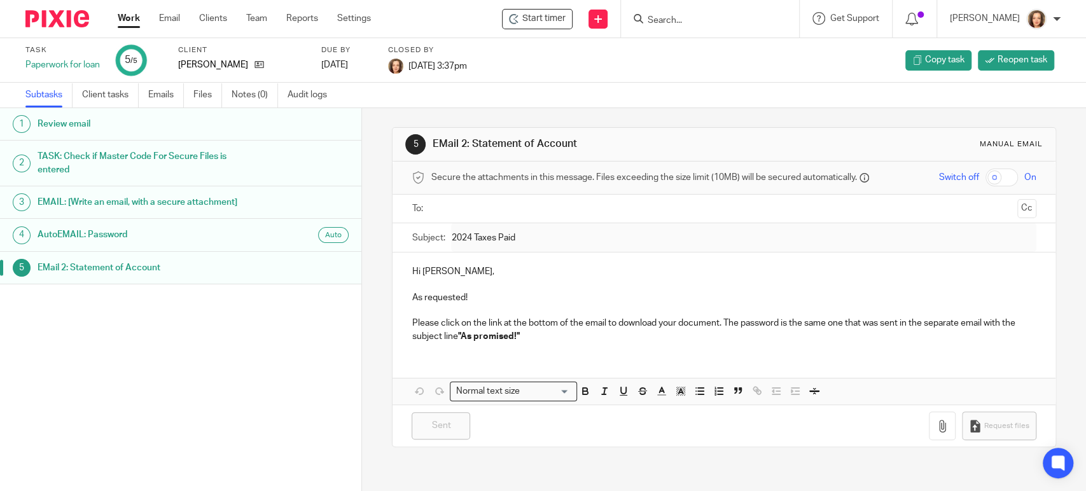
click at [637, 80] on div "Task Paperwork for loan 5 /5 Client Strain, Barbara Due by 2025-09-23 Closed by…" at bounding box center [543, 60] width 1086 height 45
